Goal: Browse casually

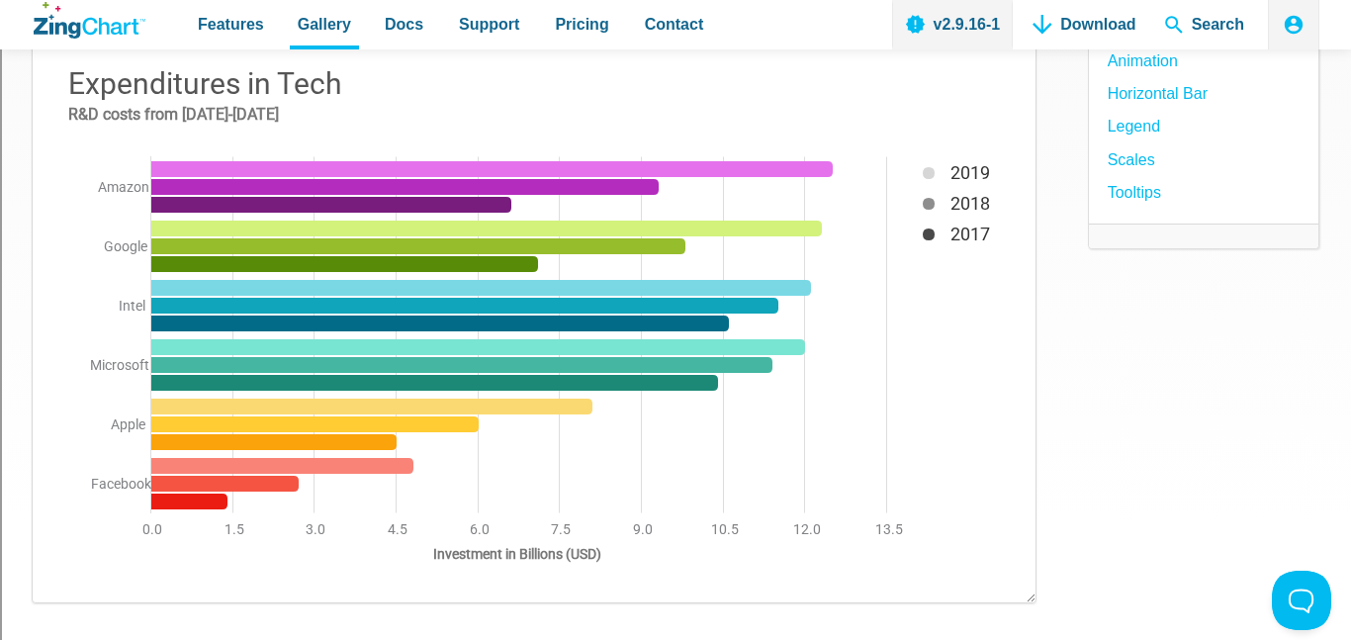
scroll to position [280, 0]
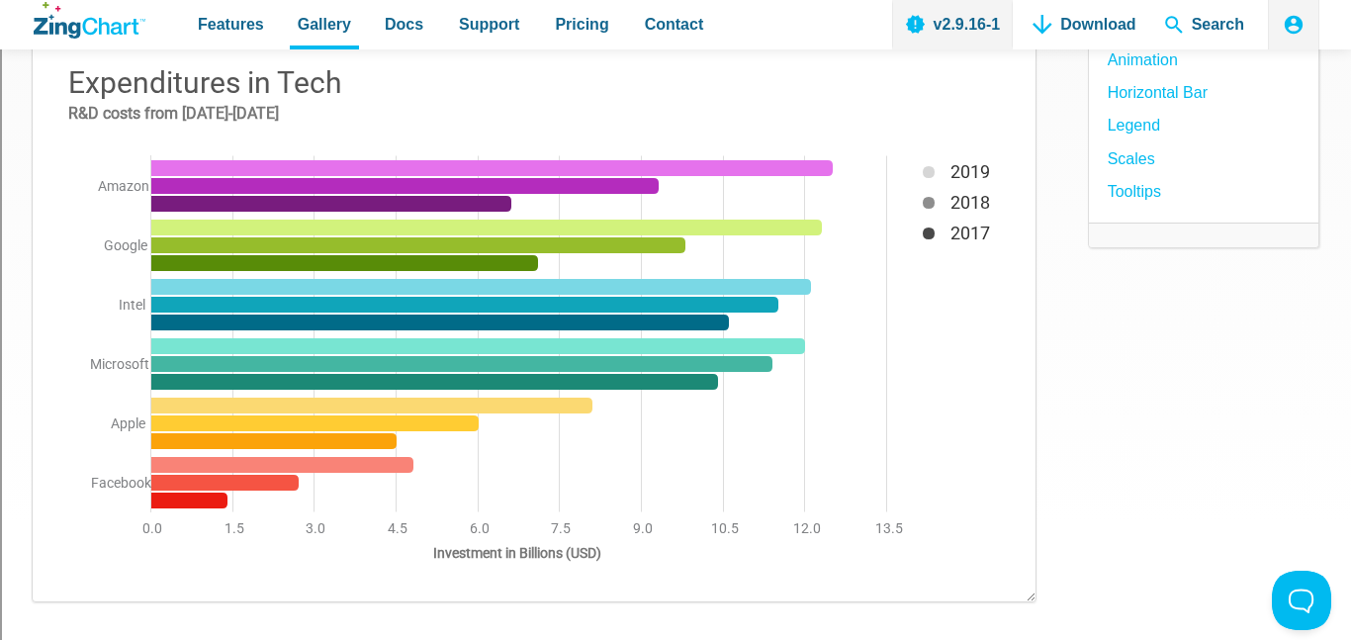
click at [929, 178] on img "App Content" at bounding box center [533, 319] width 963 height 524
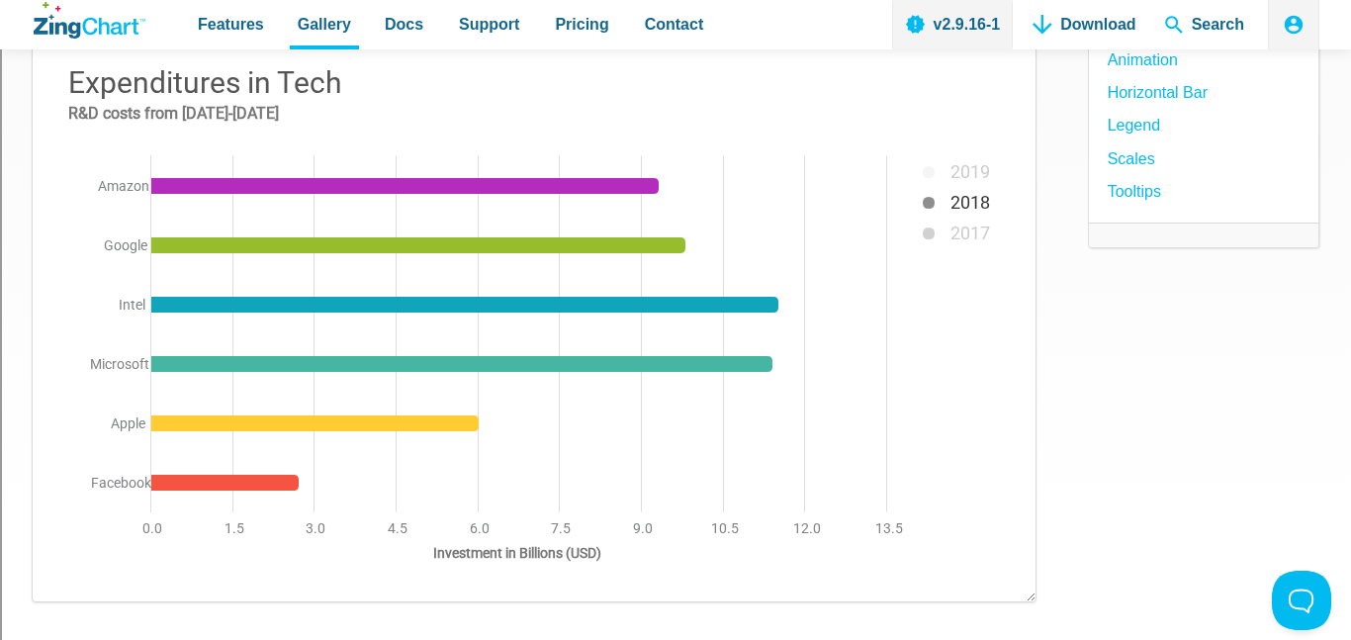
click at [934, 170] on div "App Content" at bounding box center [951, 123] width 109 height 112
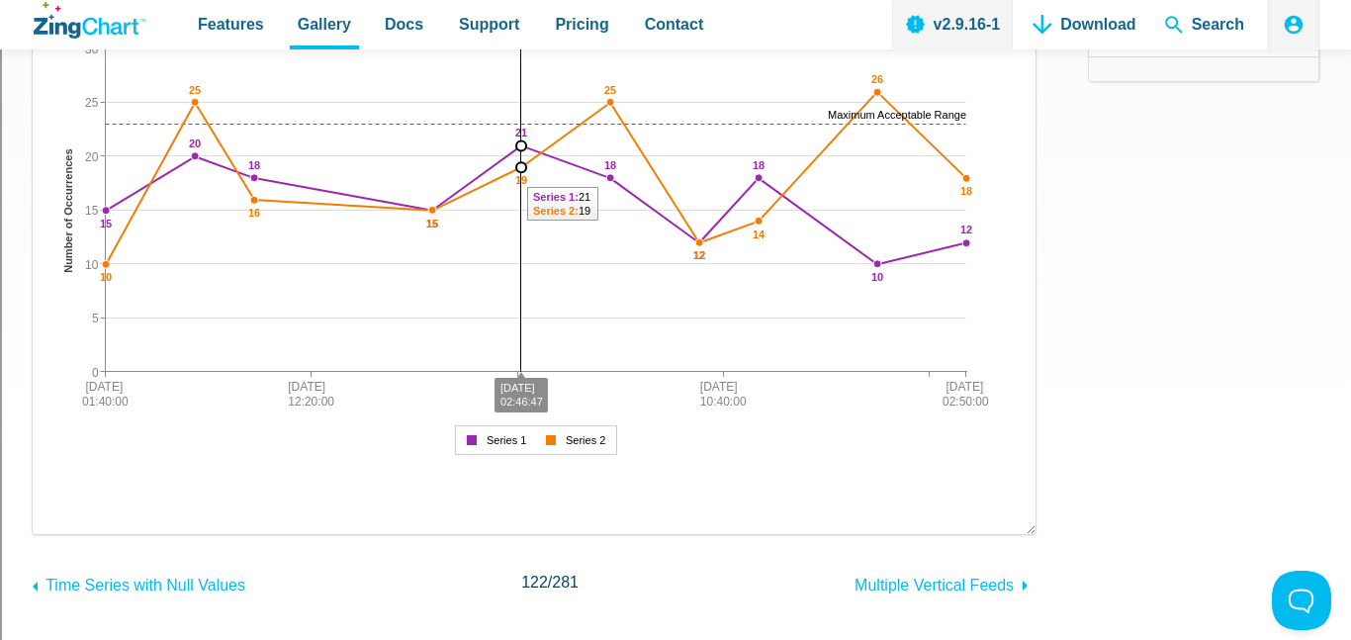
click at [545, 316] on img "App Content" at bounding box center [533, 227] width 963 height 475
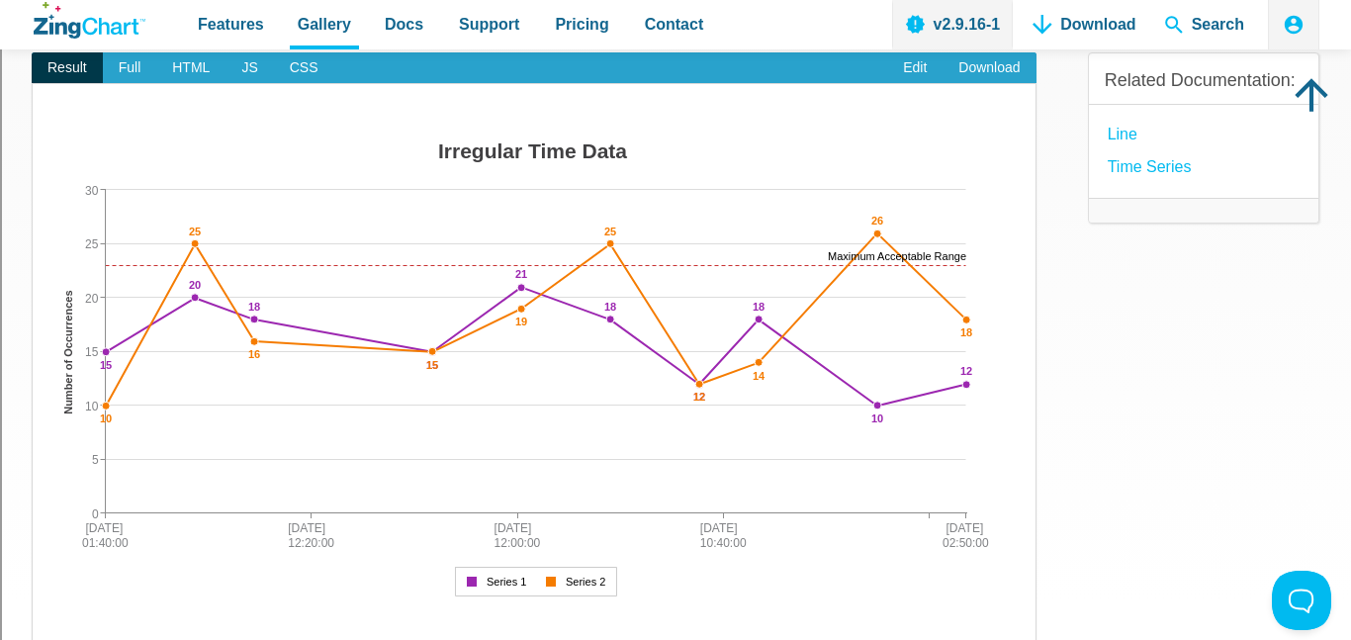
scroll to position [207, 0]
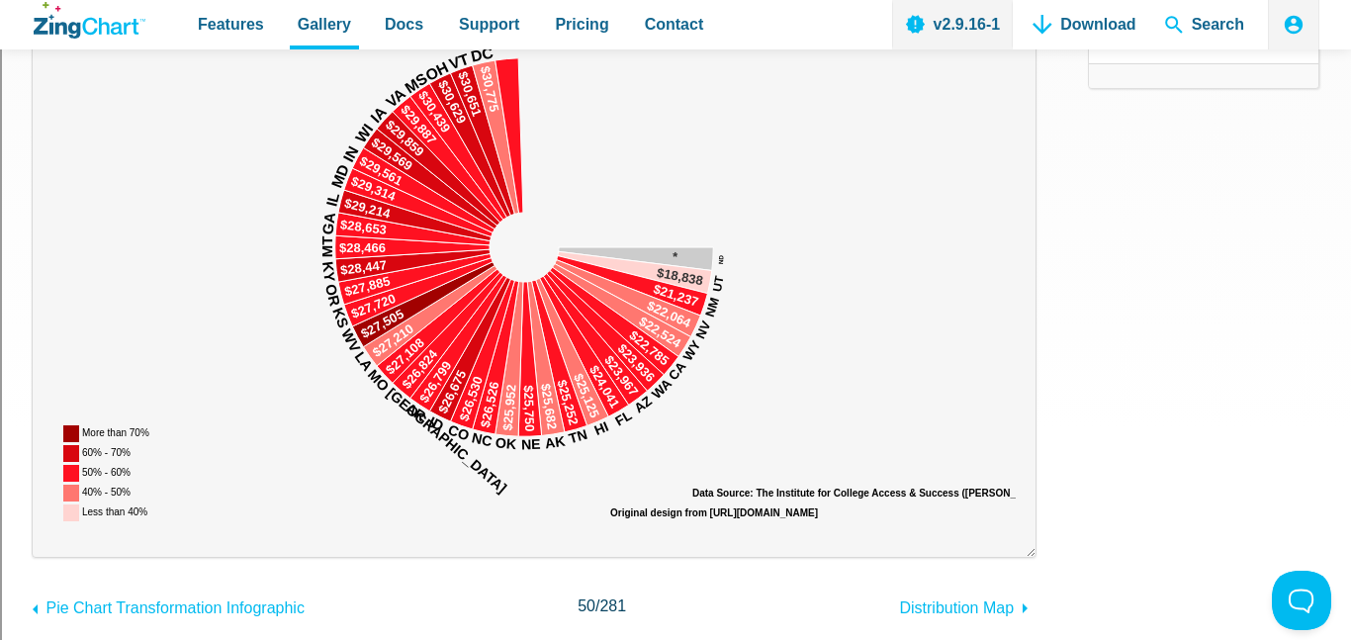
scroll to position [375, 0]
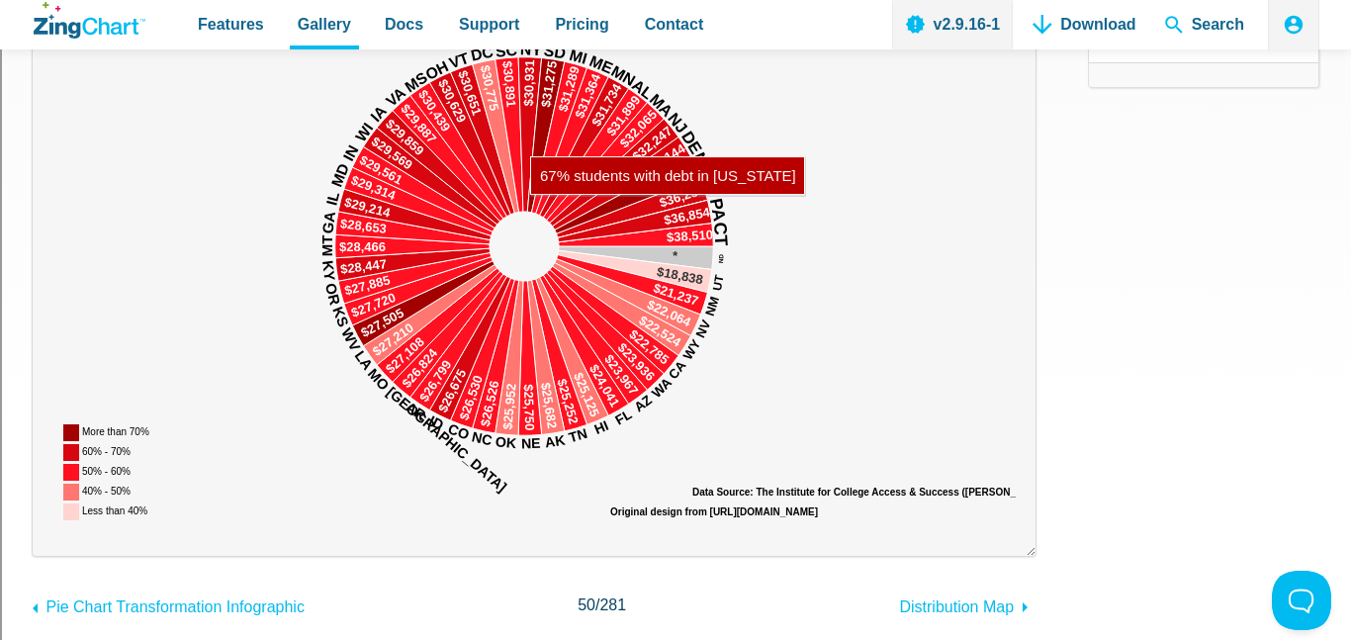
click at [52, 528] on area "App Content" at bounding box center [52, 528] width 0 height 0
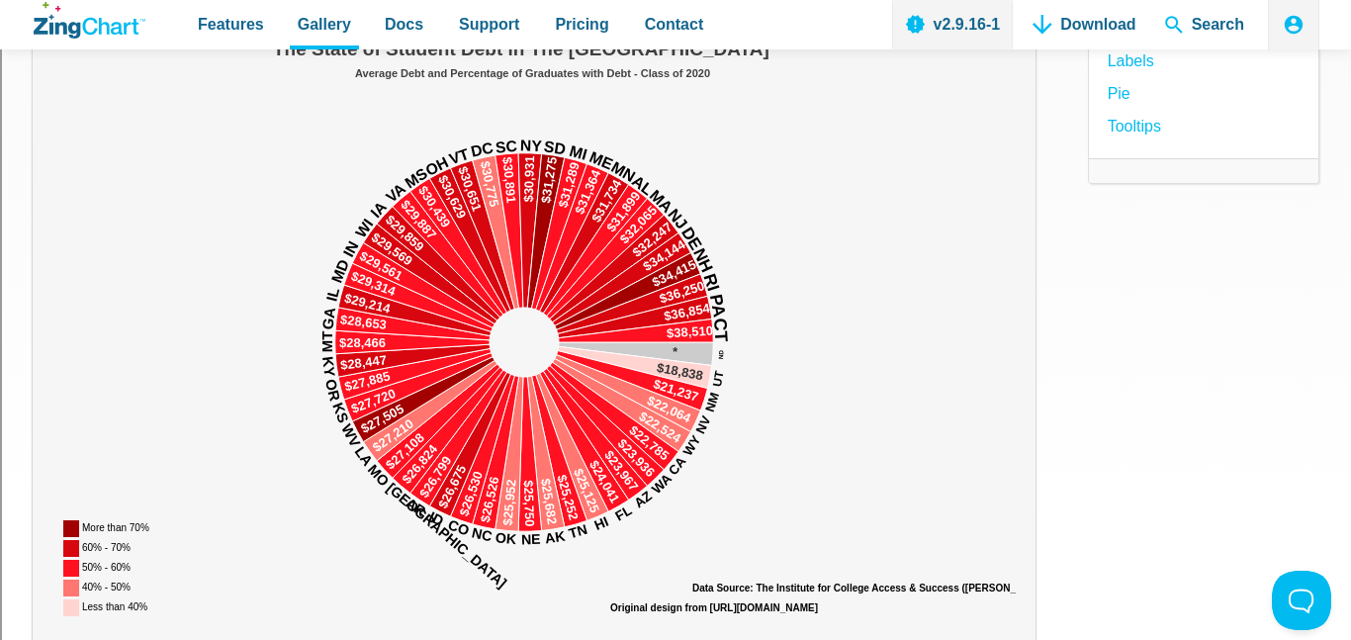
scroll to position [275, 0]
